Goal: Task Accomplishment & Management: Complete application form

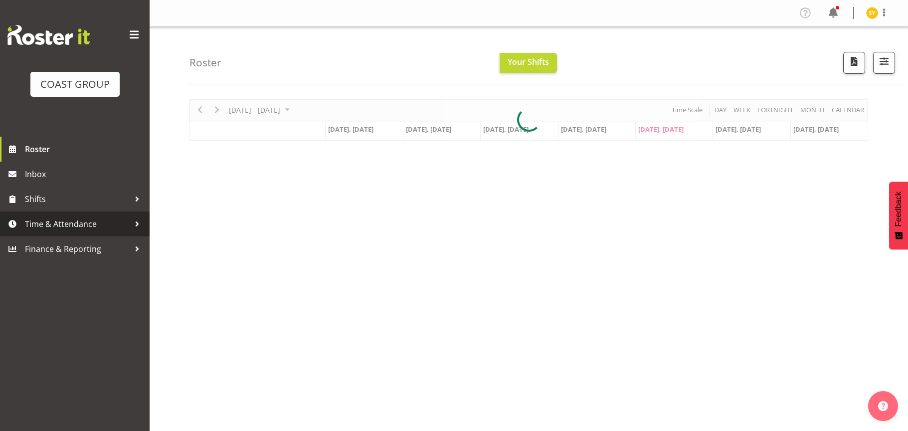
click at [54, 230] on span "Time & Attendance" at bounding box center [77, 223] width 105 height 15
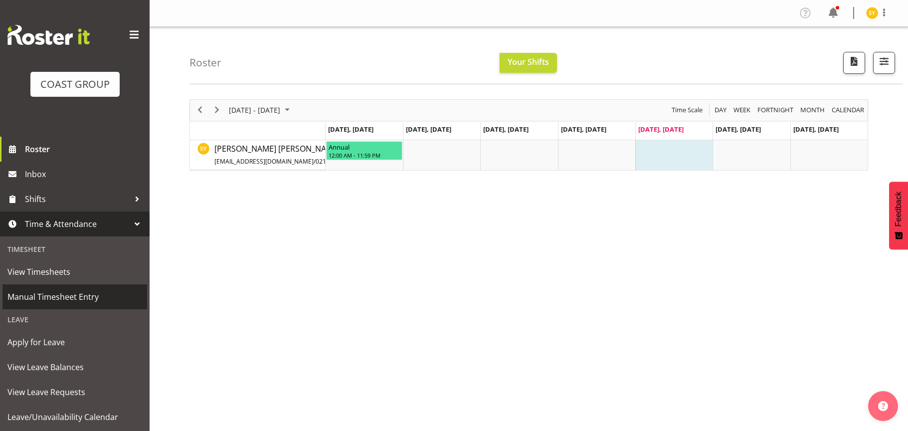
click at [52, 297] on span "Manual Timesheet Entry" at bounding box center [74, 296] width 135 height 15
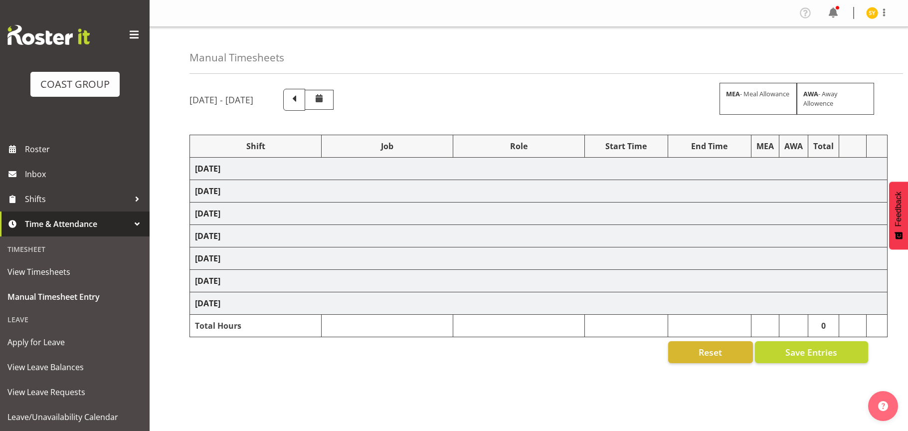
select select "69"
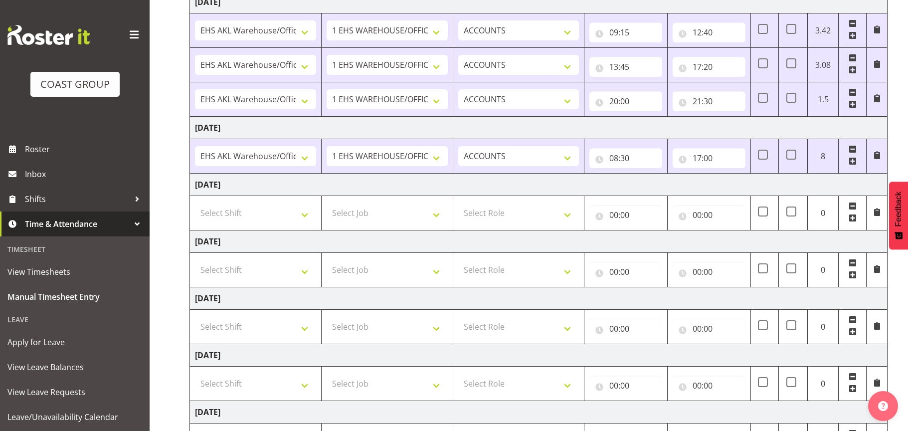
scroll to position [187, 0]
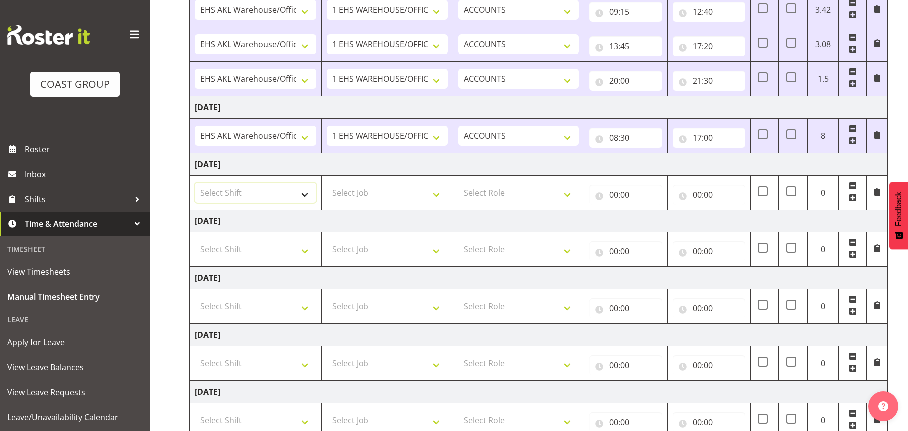
click at [272, 189] on select "Select Shift EHS AKL Warehouse/Office" at bounding box center [255, 193] width 121 height 20
select select "1083"
click at [195, 183] on select "Select Shift EHS AKL Warehouse/Office" at bounding box center [255, 193] width 121 height 20
click at [404, 195] on select "Select Job 1 Carlton Events 1 [PERSON_NAME][GEOGRAPHIC_DATA] 1 [PERSON_NAME][GE…" at bounding box center [387, 193] width 121 height 20
select select "69"
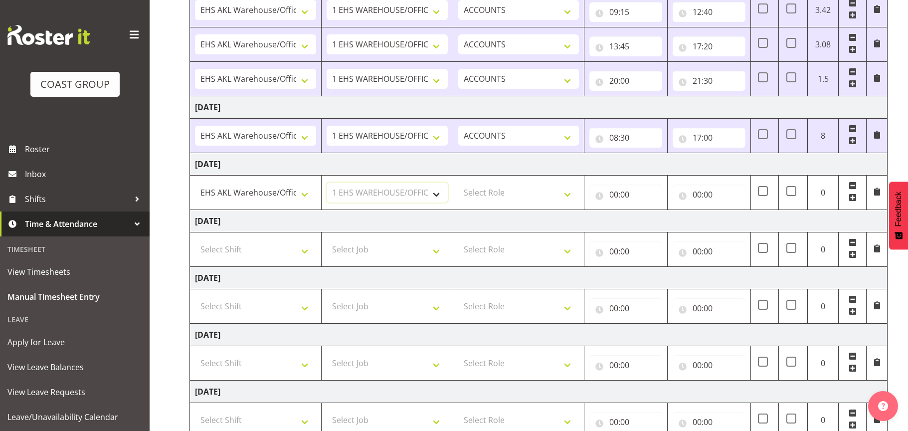
click at [327, 183] on select "Select Job 1 Carlton Events 1 [PERSON_NAME][GEOGRAPHIC_DATA] 1 [PERSON_NAME][GE…" at bounding box center [387, 193] width 121 height 20
click at [575, 192] on select "Select Role ACCOUNTS" at bounding box center [518, 193] width 121 height 20
select select "204"
click at [458, 183] on select "Select Role ACCOUNTS" at bounding box center [518, 193] width 121 height 20
click at [642, 190] on input "00:00" at bounding box center [626, 195] width 73 height 20
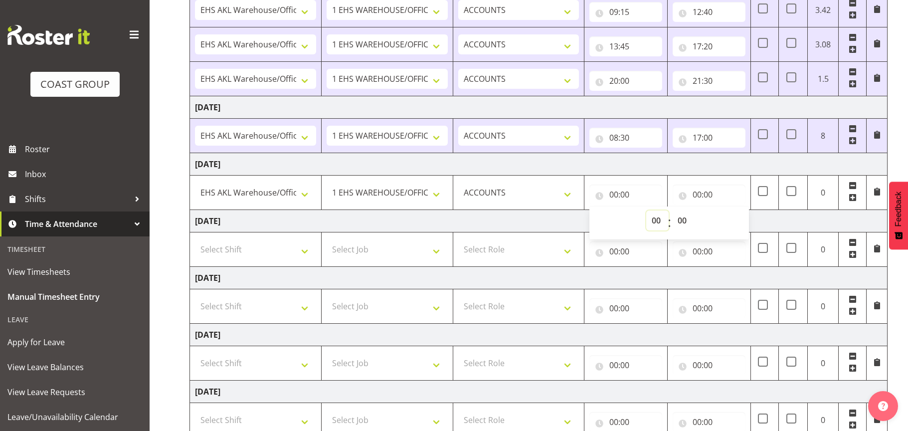
click at [650, 216] on select "00 01 02 03 04 05 06 07 08 09 10 11 12 13 14 15 16 17 18 19 20 21 22 23" at bounding box center [657, 220] width 22 height 20
select select "8"
click at [646, 210] on select "00 01 02 03 04 05 06 07 08 09 10 11 12 13 14 15 16 17 18 19 20 21 22 23" at bounding box center [657, 220] width 22 height 20
type input "08:00"
click at [660, 218] on select "00 01 02 03 04 05 06 07 08 09 10 11 12 13 14 15 16 17 18 19 20 21 22 23" at bounding box center [657, 220] width 22 height 20
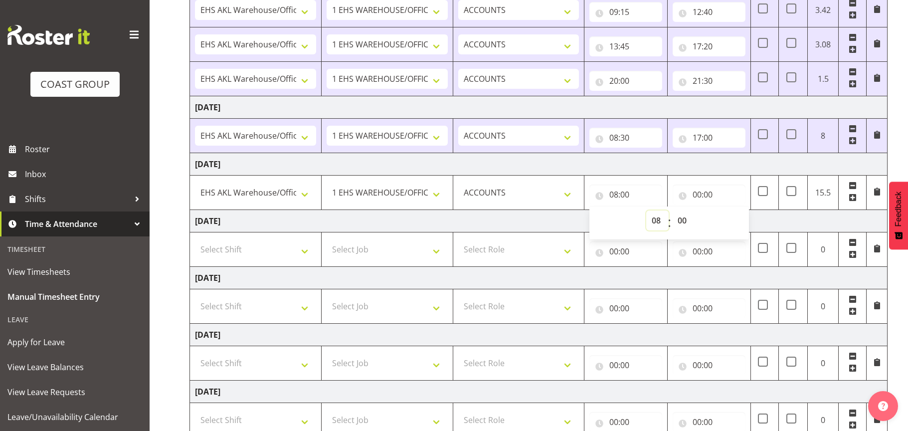
select select "9"
click at [646, 210] on select "00 01 02 03 04 05 06 07 08 09 10 11 12 13 14 15 16 17 18 19 20 21 22 23" at bounding box center [657, 220] width 22 height 20
type input "09:00"
click at [681, 219] on select "00 01 02 03 04 05 06 07 08 09 10 11 12 13 14 15 16 17 18 19 20 21 22 23 24 25 2…" at bounding box center [683, 220] width 22 height 20
select select "50"
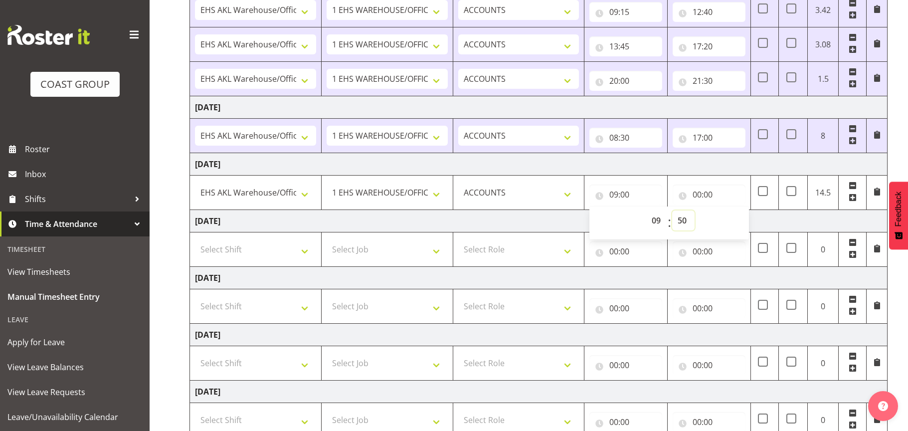
click at [672, 210] on select "00 01 02 03 04 05 06 07 08 09 10 11 12 13 14 15 16 17 18 19 20 21 22 23 24 25 2…" at bounding box center [683, 220] width 22 height 20
type input "09:50"
click at [710, 197] on input "00:00" at bounding box center [709, 195] width 73 height 20
click at [747, 224] on select "00 01 02 03 04 05 06 07 08 09 10 11 12 13 14 15 16 17 18 19 20 21 22 23" at bounding box center [741, 220] width 22 height 20
select select "15"
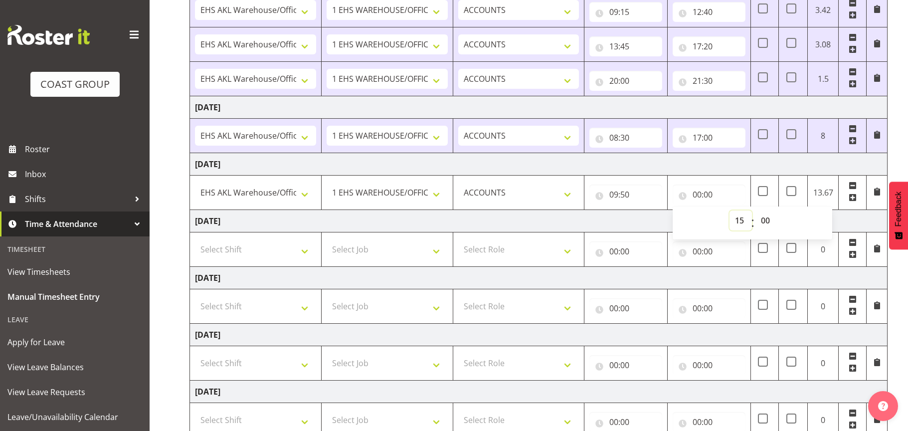
click at [730, 210] on select "00 01 02 03 04 05 06 07 08 09 10 11 12 13 14 15 16 17 18 19 20 21 22 23" at bounding box center [741, 220] width 22 height 20
type input "15:00"
click at [853, 199] on span at bounding box center [853, 198] width 8 height 8
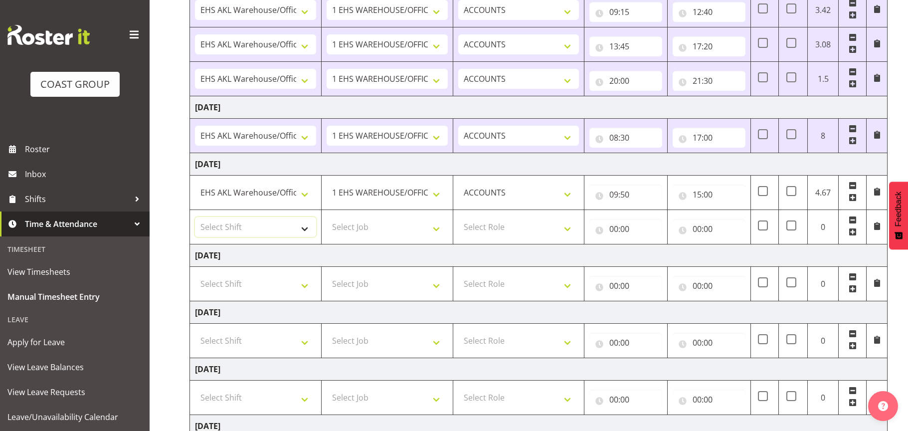
click at [303, 227] on select "Select Shift EHS AKL Warehouse/Office" at bounding box center [255, 227] width 121 height 20
select select "1083"
click at [195, 217] on select "Select Shift EHS AKL Warehouse/Office" at bounding box center [255, 227] width 121 height 20
click at [425, 230] on select "Select Job 1 Carlton Events 1 [PERSON_NAME][GEOGRAPHIC_DATA] 1 [PERSON_NAME][GE…" at bounding box center [387, 227] width 121 height 20
select select "69"
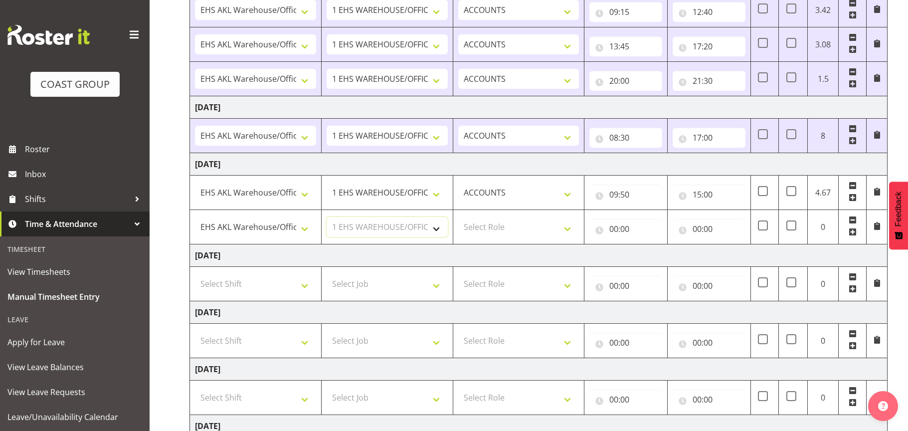
click at [327, 217] on select "Select Job 1 Carlton Events 1 [PERSON_NAME][GEOGRAPHIC_DATA] 1 [PERSON_NAME][GE…" at bounding box center [387, 227] width 121 height 20
click at [568, 230] on select "Select Role ACCOUNTS" at bounding box center [518, 227] width 121 height 20
select select "204"
click at [458, 217] on select "Select Role ACCOUNTS" at bounding box center [518, 227] width 121 height 20
click at [617, 235] on input "00:00" at bounding box center [626, 229] width 73 height 20
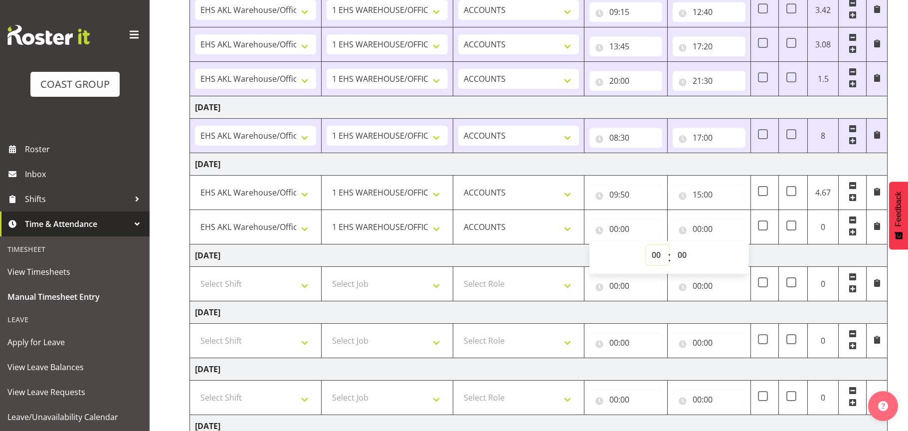
click at [659, 255] on select "00 01 02 03 04 05 06 07 08 09 10 11 12 13 14 15 16 17 18 19 20 21 22 23" at bounding box center [657, 255] width 22 height 20
select select "16"
click at [646, 245] on select "00 01 02 03 04 05 06 07 08 09 10 11 12 13 14 15 16 17 18 19 20 21 22 23" at bounding box center [657, 255] width 22 height 20
type input "16:00"
click at [692, 226] on input "00:00" at bounding box center [709, 229] width 73 height 20
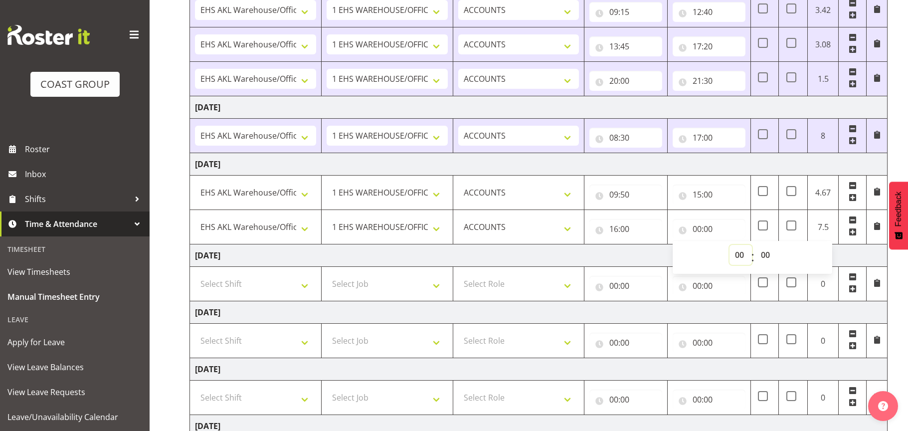
click at [737, 251] on select "00 01 02 03 04 05 06 07 08 09 10 11 12 13 14 15 16 17 18 19 20 21 22 23" at bounding box center [741, 255] width 22 height 20
select select "18"
click at [730, 245] on select "00 01 02 03 04 05 06 07 08 09 10 11 12 13 14 15 16 17 18 19 20 21 22 23" at bounding box center [741, 255] width 22 height 20
type input "18:00"
click at [851, 234] on span at bounding box center [853, 232] width 8 height 8
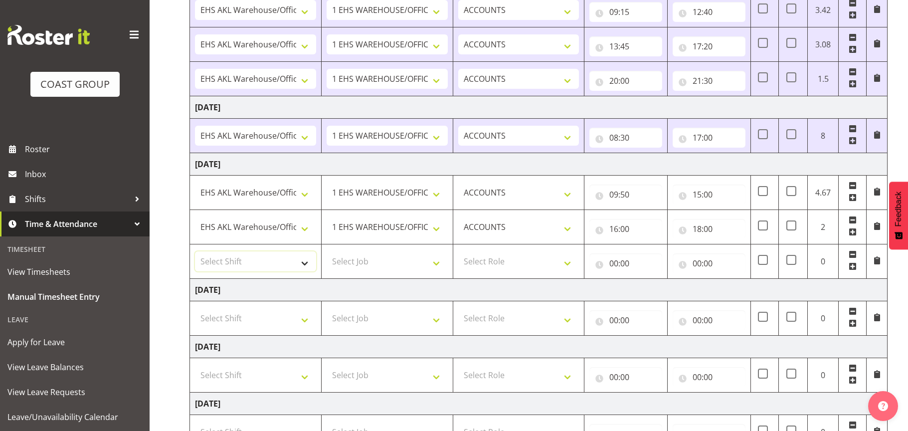
click at [271, 258] on select "Select Shift EHS AKL Warehouse/Office" at bounding box center [255, 261] width 121 height 20
select select "1083"
click at [195, 251] on select "Select Shift EHS AKL Warehouse/Office" at bounding box center [255, 261] width 121 height 20
click at [439, 264] on select "Select Job 1 Carlton Events 1 [PERSON_NAME][GEOGRAPHIC_DATA] 1 [PERSON_NAME][GE…" at bounding box center [387, 261] width 121 height 20
select select "69"
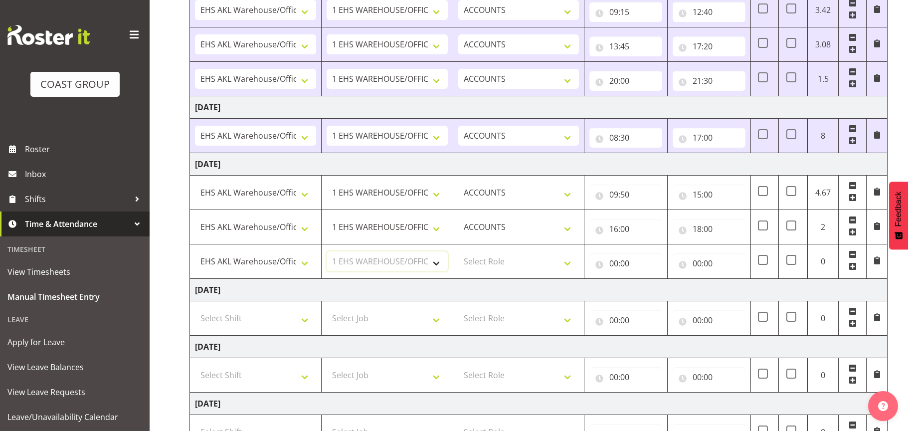
click at [327, 251] on select "Select Job 1 Carlton Events 1 [PERSON_NAME][GEOGRAPHIC_DATA] 1 [PERSON_NAME][GE…" at bounding box center [387, 261] width 121 height 20
click at [558, 264] on select "Select Role ACCOUNTS" at bounding box center [518, 261] width 121 height 20
select select "204"
click at [458, 251] on select "Select Role ACCOUNTS" at bounding box center [518, 261] width 121 height 20
click at [635, 264] on input "00:00" at bounding box center [626, 263] width 73 height 20
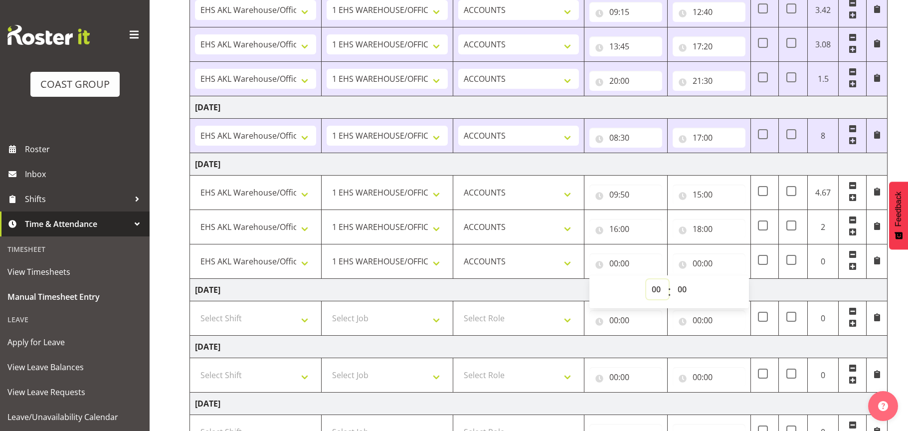
click at [651, 287] on select "00 01 02 03 04 05 06 07 08 09 10 11 12 13 14 15 16 17 18 19 20 21 22 23" at bounding box center [657, 289] width 22 height 20
select select "22"
click at [646, 279] on select "00 01 02 03 04 05 06 07 08 09 10 11 12 13 14 15 16 17 18 19 20 21 22 23" at bounding box center [657, 289] width 22 height 20
type input "22:00"
click at [700, 262] on input "00:00" at bounding box center [709, 263] width 73 height 20
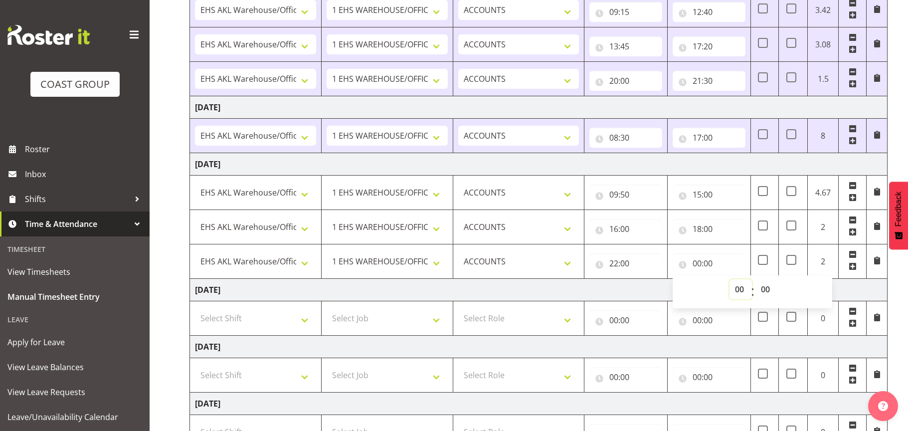
click at [739, 290] on select "00 01 02 03 04 05 06 07 08 09 10 11 12 13 14 15 16 17 18 19 20 21 22 23" at bounding box center [741, 289] width 22 height 20
select select "23"
click at [730, 279] on select "00 01 02 03 04 05 06 07 08 09 10 11 12 13 14 15 16 17 18 19 20 21 22 23" at bounding box center [741, 289] width 22 height 20
type input "23:00"
click at [857, 288] on td "[DATE]" at bounding box center [539, 290] width 698 height 22
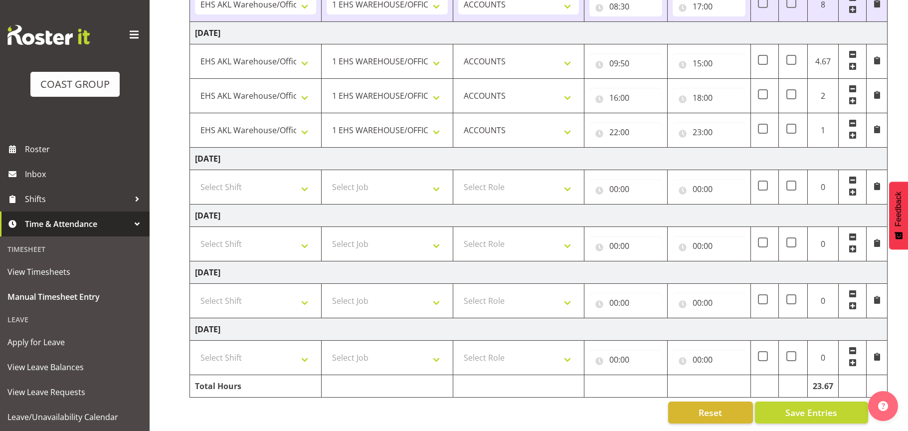
scroll to position [328, 0]
click at [708, 126] on input "23:00" at bounding box center [709, 132] width 73 height 20
click at [708, 123] on input "23:00" at bounding box center [709, 132] width 73 height 20
click at [764, 149] on select "00 01 02 03 04 05 06 07 08 09 10 11 12 13 14 15 16 17 18 19 20 21 22 23 24 25 2…" at bounding box center [767, 158] width 22 height 20
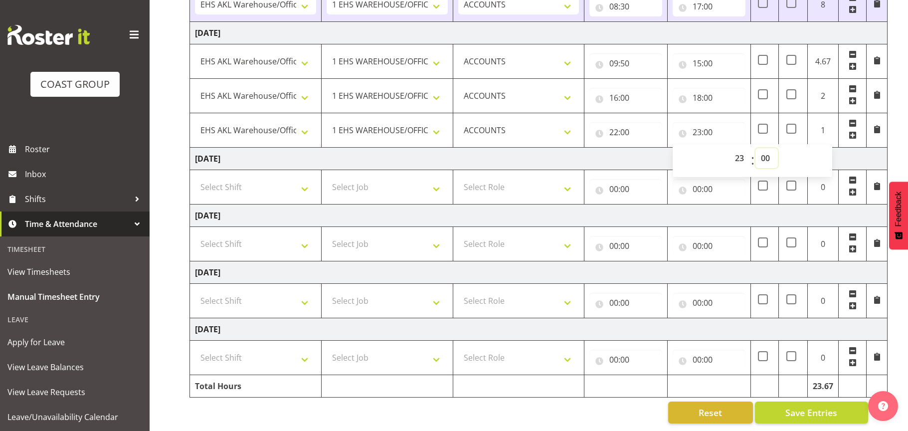
select select "20"
click at [756, 148] on select "00 01 02 03 04 05 06 07 08 09 10 11 12 13 14 15 16 17 18 19 20 21 22 23 24 25 2…" at bounding box center [767, 158] width 22 height 20
type input "23:20"
click at [838, 205] on td "[DATE]" at bounding box center [539, 216] width 698 height 22
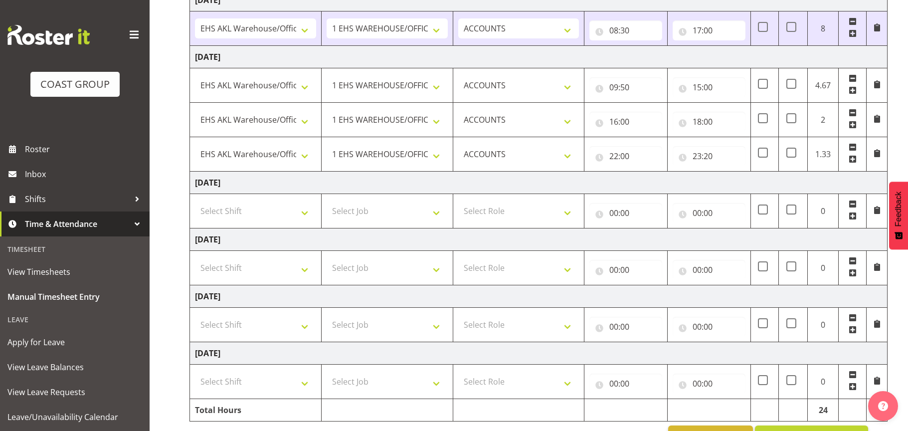
scroll to position [265, 0]
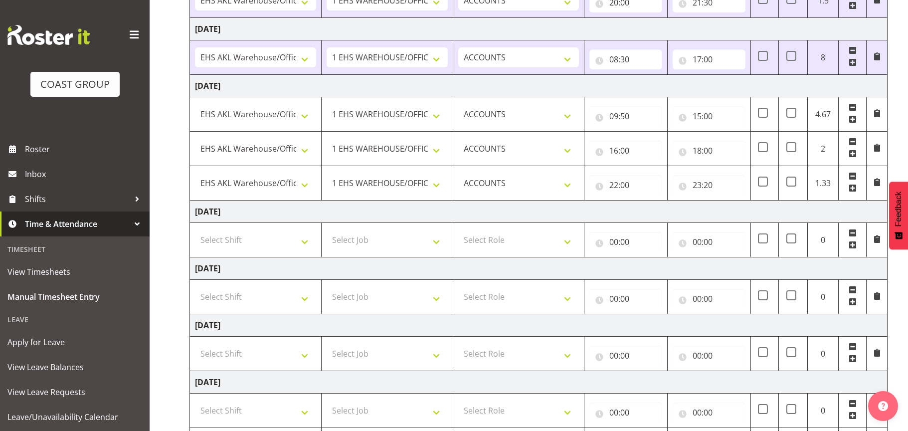
click at [738, 209] on td "[DATE]" at bounding box center [539, 212] width 698 height 22
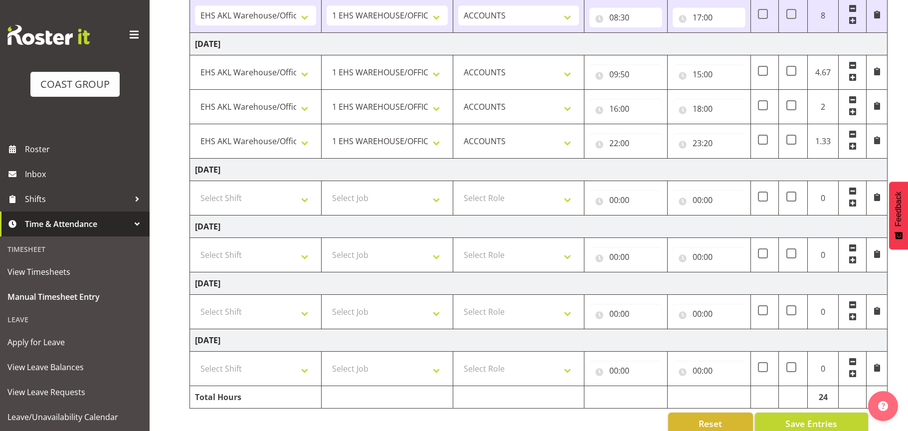
scroll to position [328, 0]
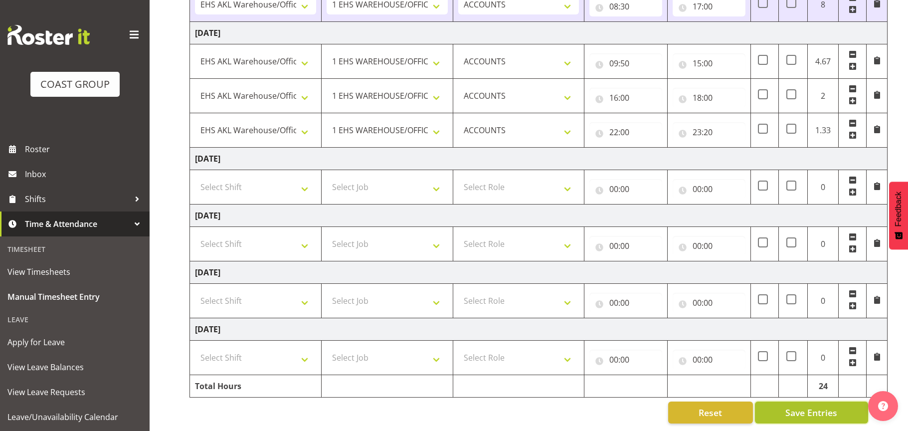
click at [795, 406] on span "Save Entries" at bounding box center [812, 412] width 52 height 13
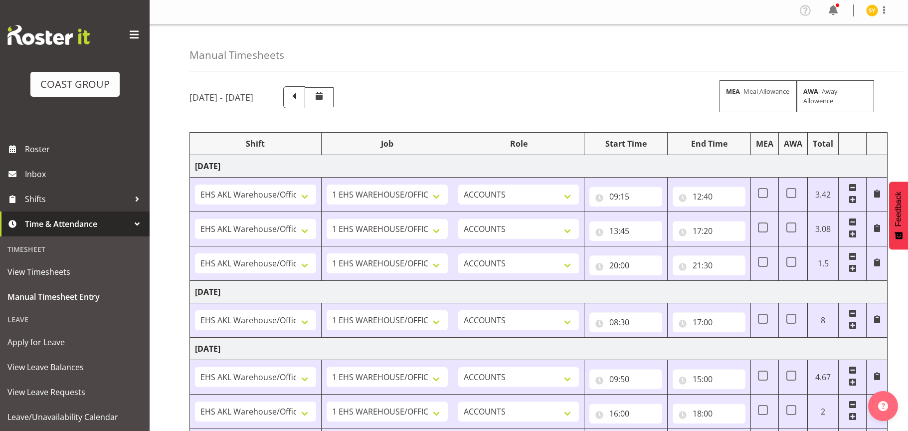
scroll to position [0, 0]
